Goal: Navigation & Orientation: Find specific page/section

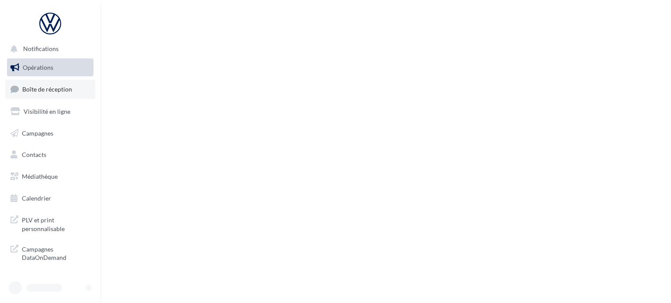
click at [46, 98] on link "Boîte de réception" at bounding box center [50, 89] width 90 height 19
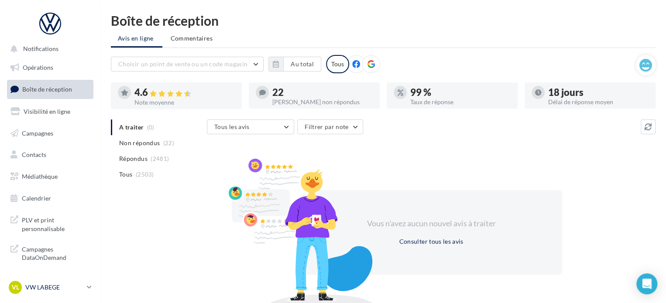
click at [33, 287] on p "VW LABEGE" at bounding box center [54, 287] width 58 height 9
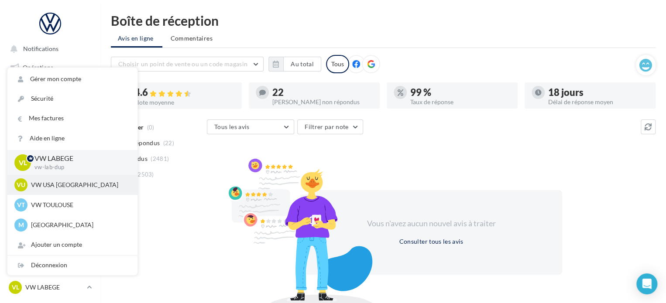
click at [60, 182] on p "VW USA [GEOGRAPHIC_DATA]" at bounding box center [79, 185] width 96 height 9
